Goal: Information Seeking & Learning: Compare options

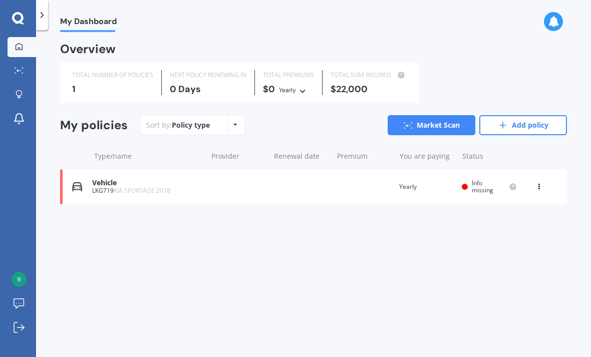
click at [590, 326] on div "My Dashboard Overview TOTAL NUMBER OF POLICIES 1 NEXT POLICY RENEWING [DATE] TO…" at bounding box center [313, 195] width 555 height 327
click at [300, 155] on div "Renewal date" at bounding box center [301, 156] width 55 height 10
click at [525, 115] on link "Add policy" at bounding box center [524, 125] width 88 height 20
click at [99, 118] on div "My policies" at bounding box center [94, 125] width 68 height 15
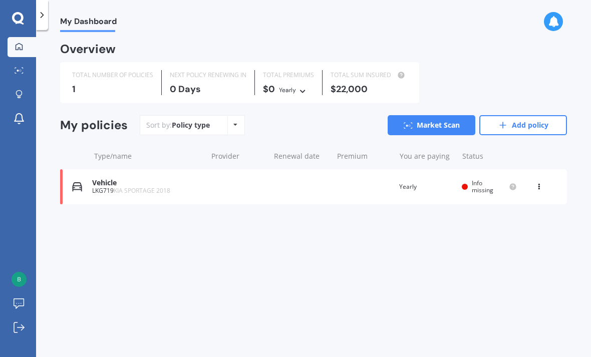
click at [234, 122] on icon at bounding box center [236, 125] width 4 height 6
click at [236, 122] on icon at bounding box center [236, 125] width 4 height 6
click at [91, 20] on span "My Dashboard" at bounding box center [88, 24] width 57 height 14
click at [91, 28] on span "My Dashboard" at bounding box center [88, 24] width 57 height 14
click at [559, 17] on icon at bounding box center [553, 21] width 11 height 11
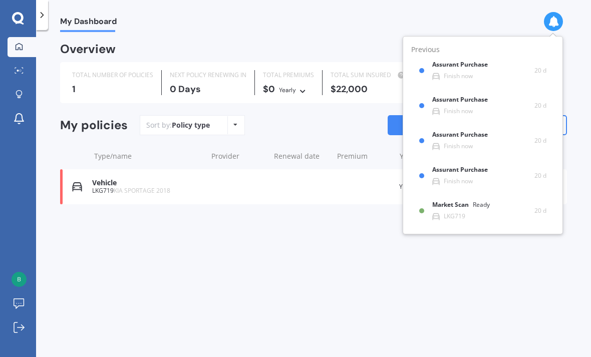
click at [447, 204] on b "Market Scan" at bounding box center [453, 204] width 41 height 7
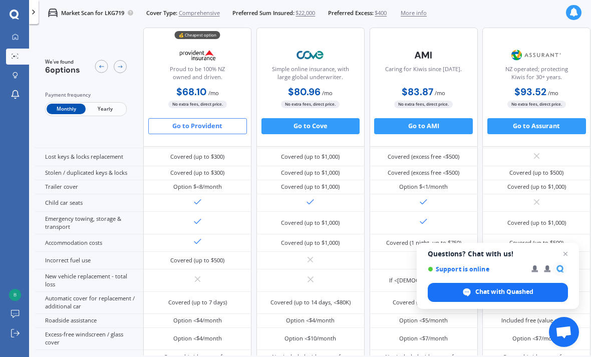
scroll to position [146, 0]
click at [544, 180] on div "Covered (up to $500)" at bounding box center [537, 173] width 108 height 14
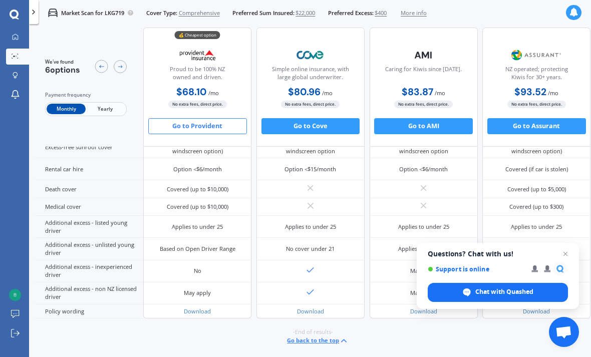
scroll to position [547, 0]
click at [115, 112] on span "Yearly" at bounding box center [105, 109] width 39 height 11
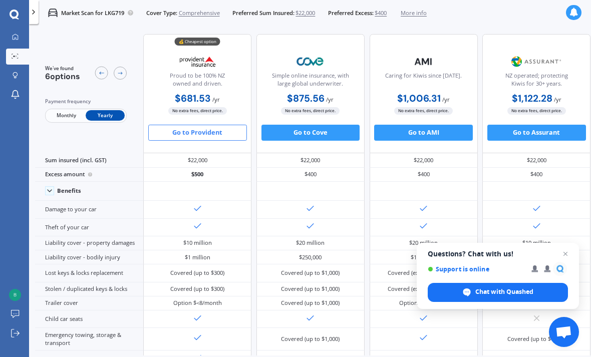
scroll to position [0, 0]
click at [71, 187] on div "Benefits" at bounding box center [69, 190] width 24 height 7
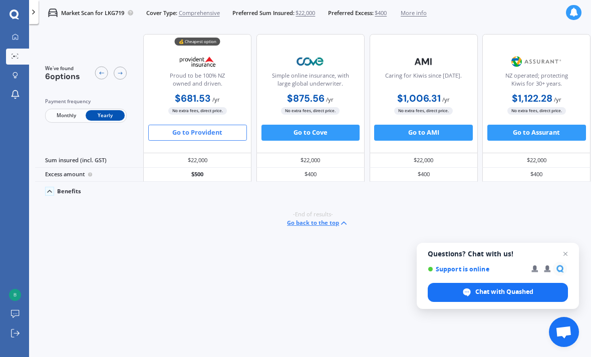
scroll to position [32, 0]
click at [319, 219] on button "Go back to the top" at bounding box center [318, 224] width 62 height 10
click at [349, 219] on icon at bounding box center [344, 224] width 10 height 10
click at [66, 188] on div "Benefits" at bounding box center [69, 191] width 24 height 7
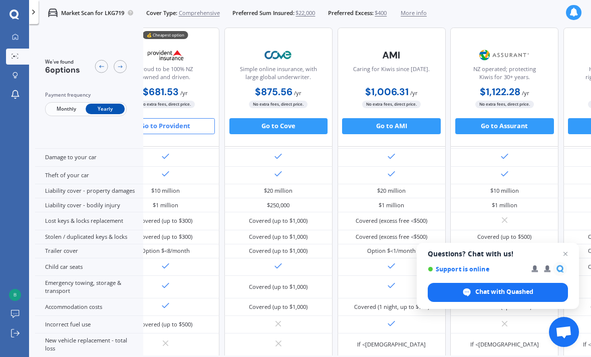
scroll to position [66, 39]
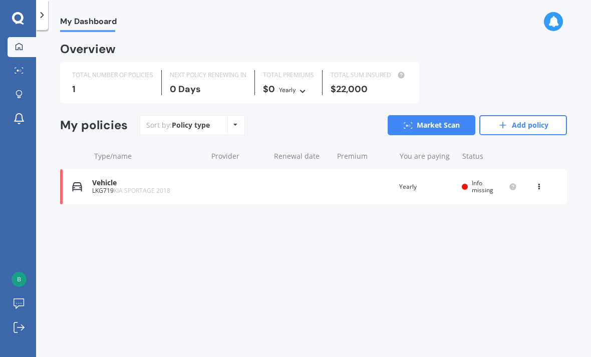
scroll to position [32, 0]
click at [30, 334] on link "Log out" at bounding box center [22, 328] width 29 height 20
